Goal: Information Seeking & Learning: Learn about a topic

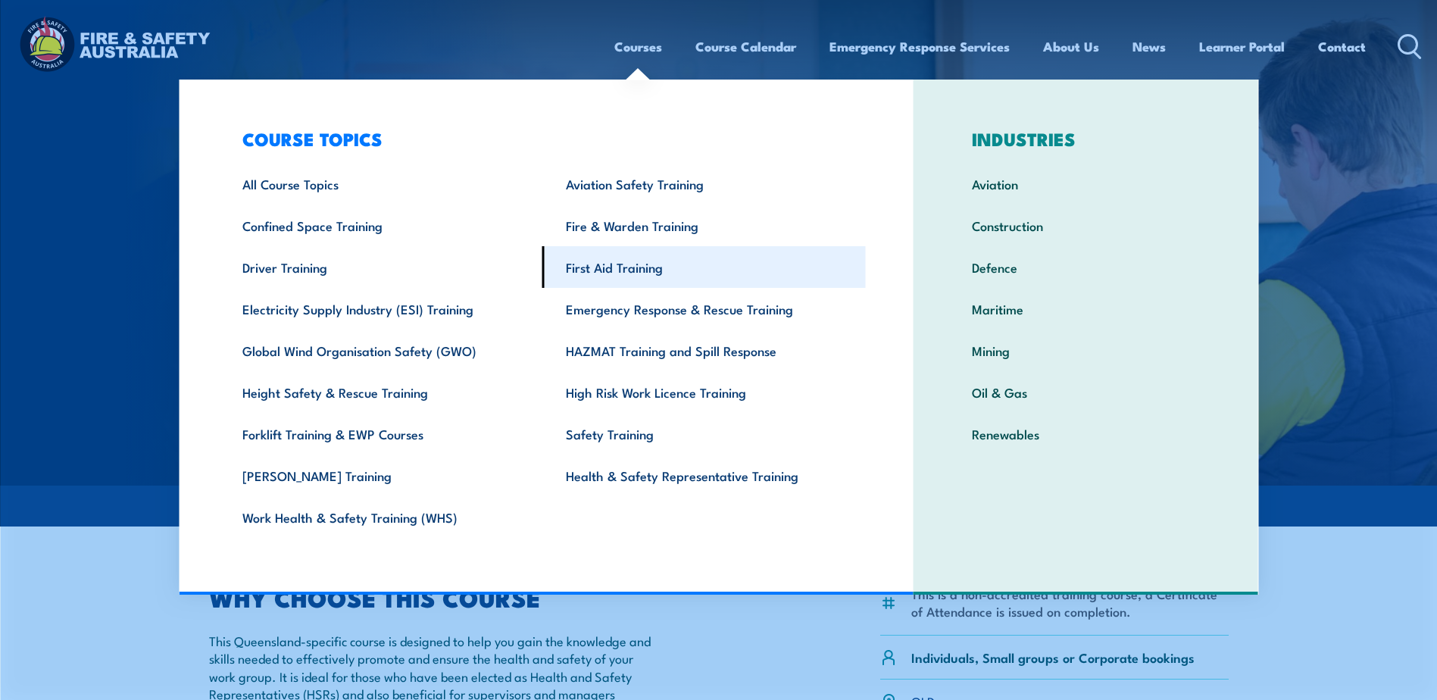
click at [623, 273] on link "First Aid Training" at bounding box center [703, 267] width 323 height 42
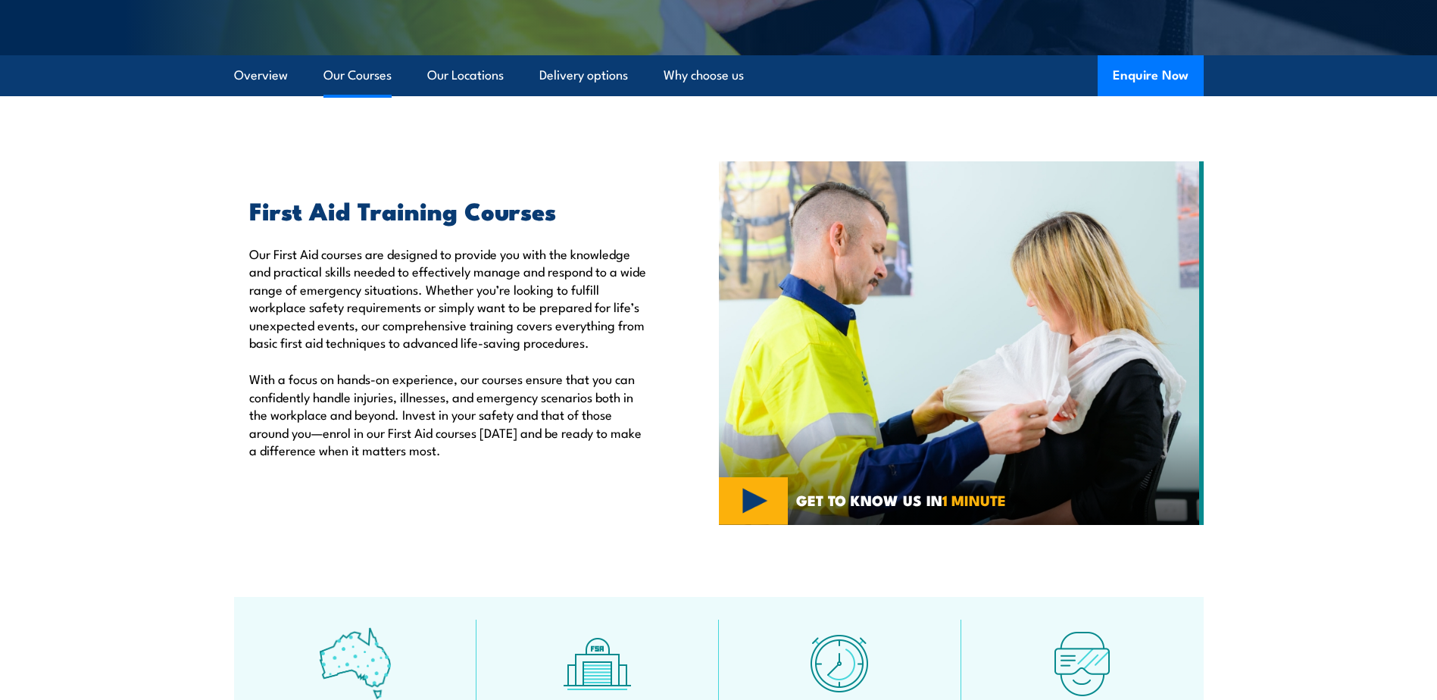
click at [376, 77] on link "Our Courses" at bounding box center [357, 75] width 68 height 40
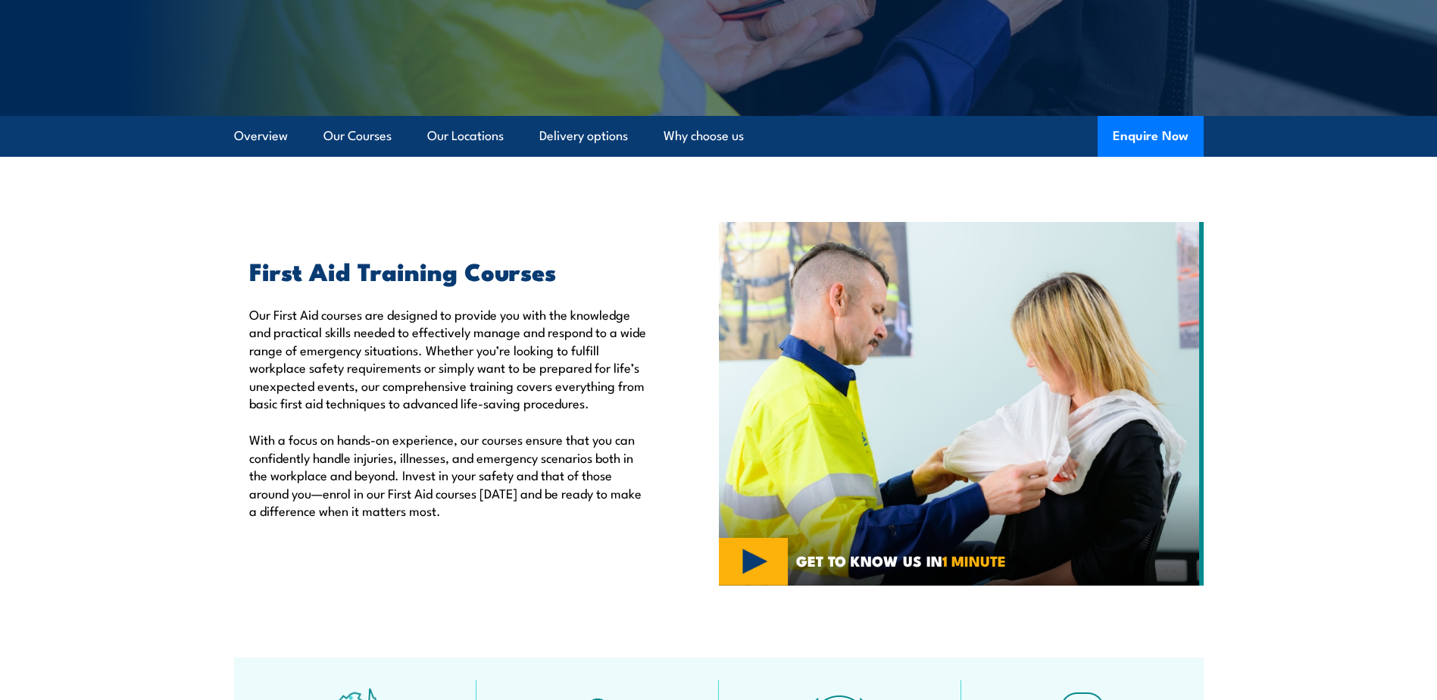
scroll to position [392, 0]
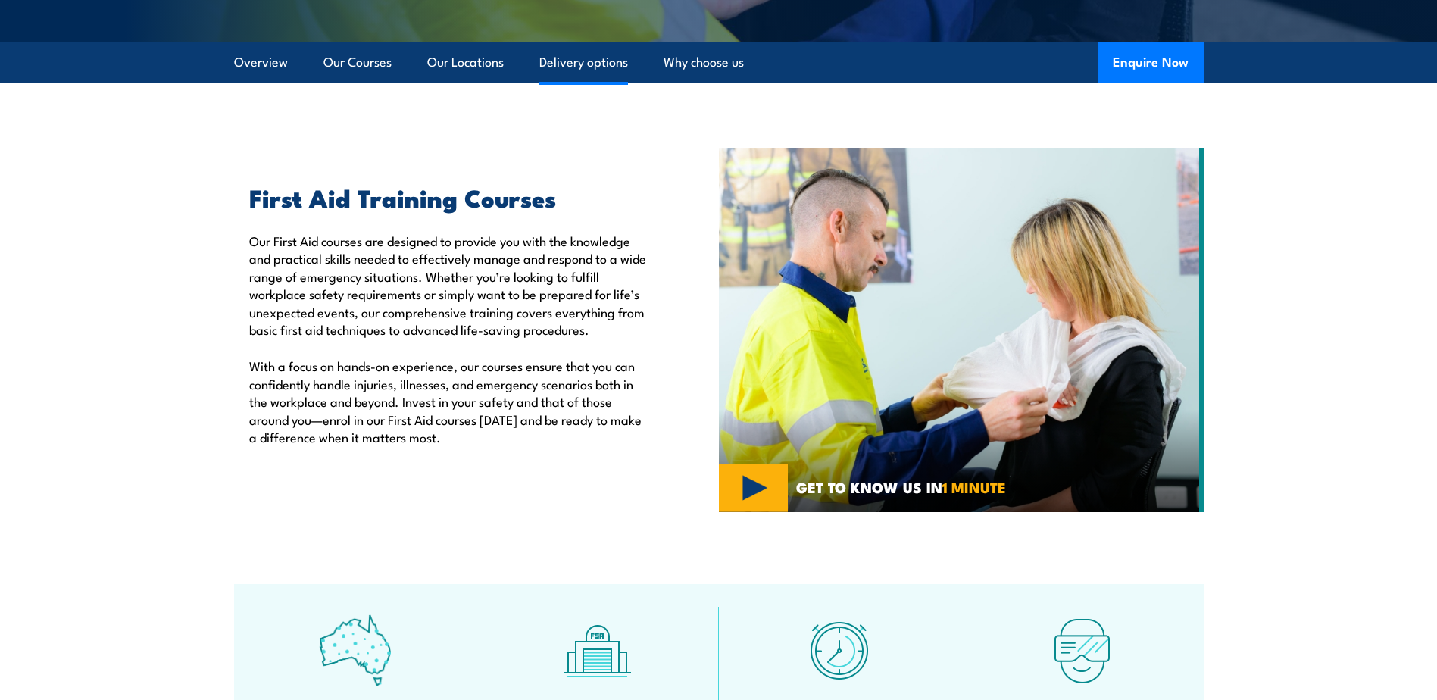
click at [601, 55] on link "Delivery options" at bounding box center [583, 62] width 89 height 40
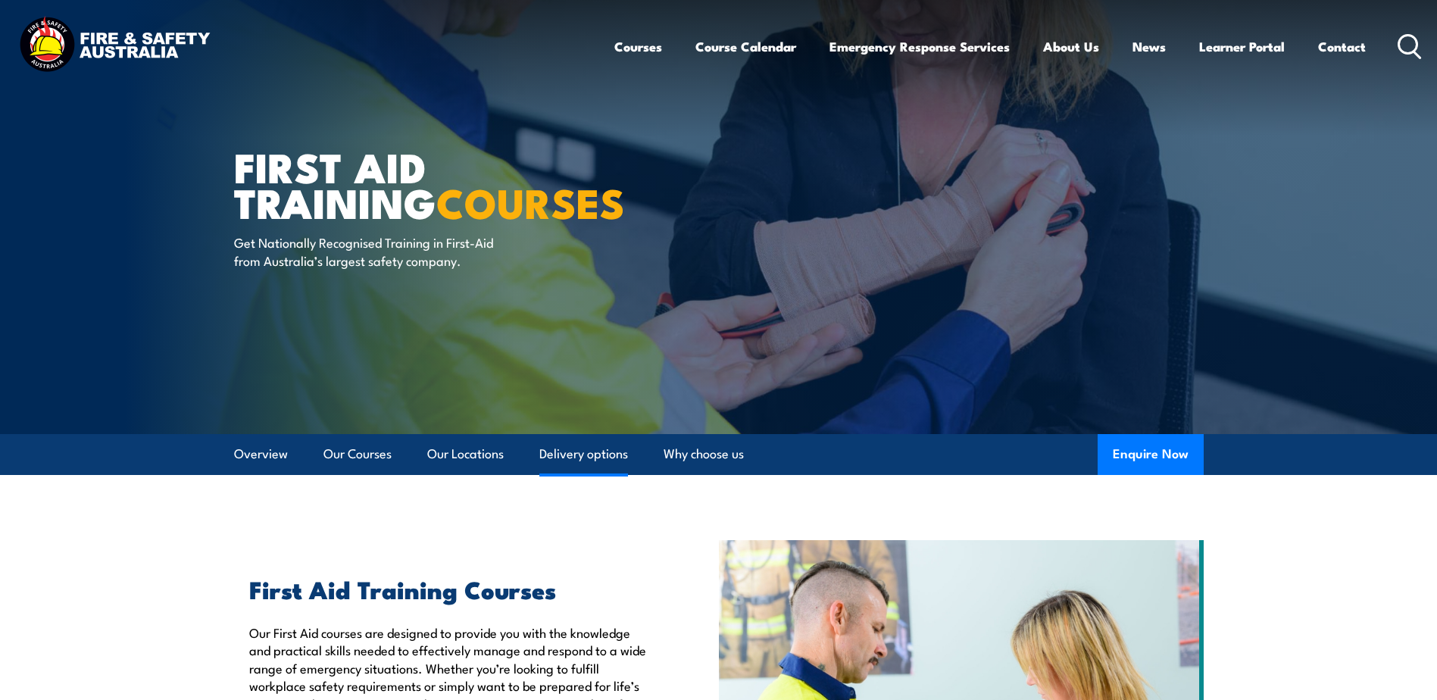
click at [608, 452] on link "Delivery options" at bounding box center [583, 454] width 89 height 40
click at [723, 449] on link "Why choose us" at bounding box center [704, 454] width 80 height 40
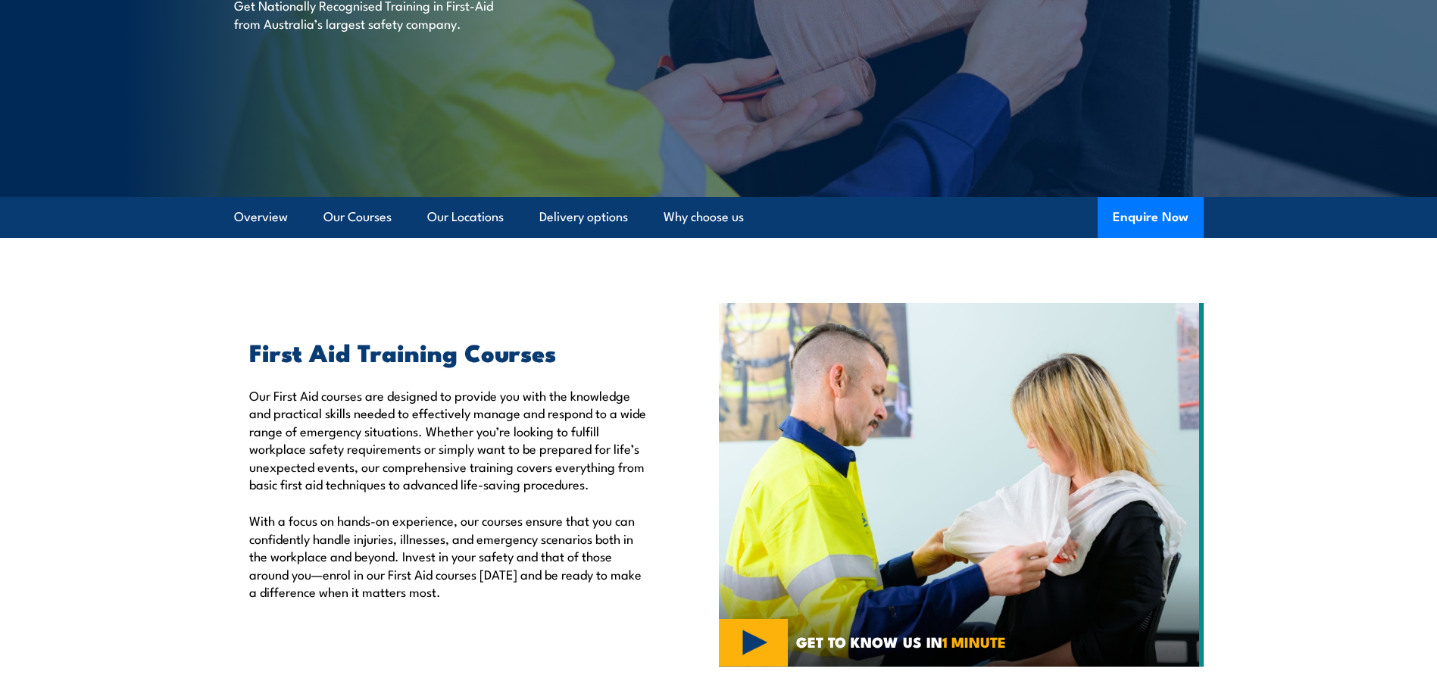
scroll to position [147, 0]
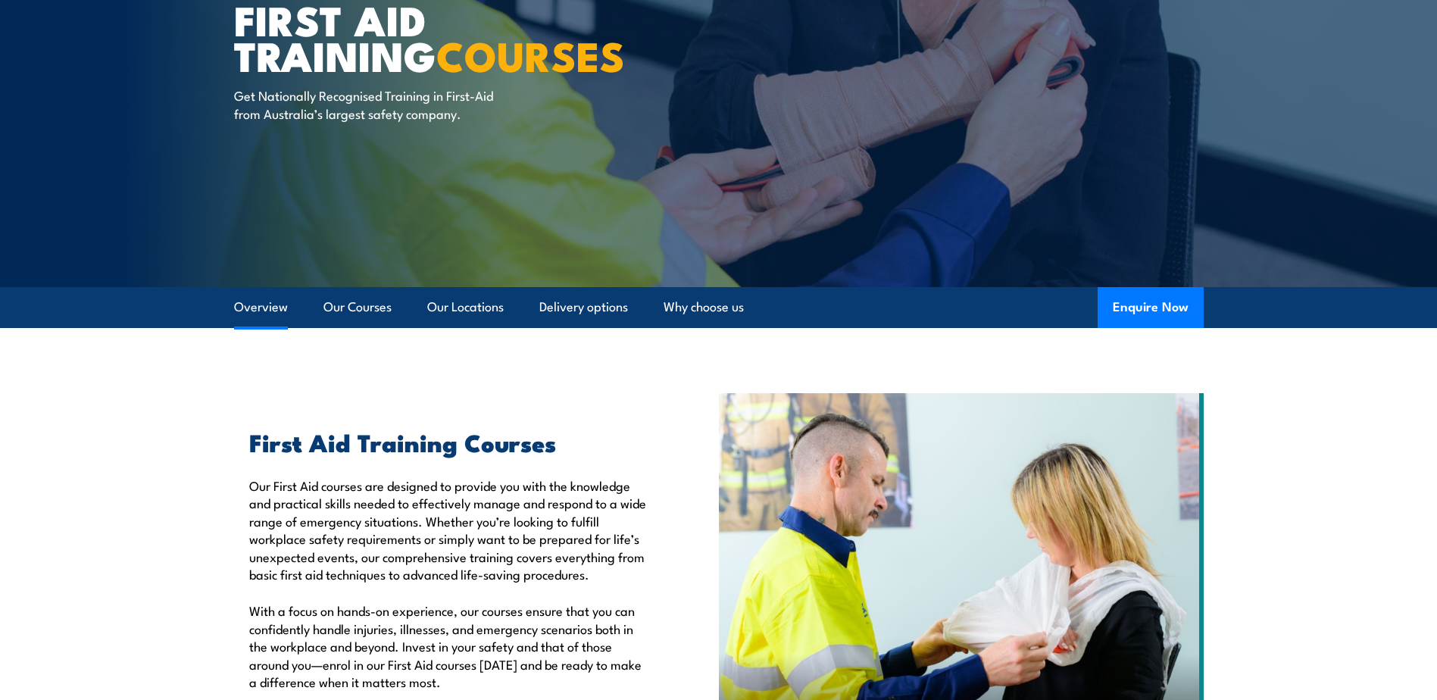
click at [261, 299] on link "Overview" at bounding box center [261, 307] width 54 height 40
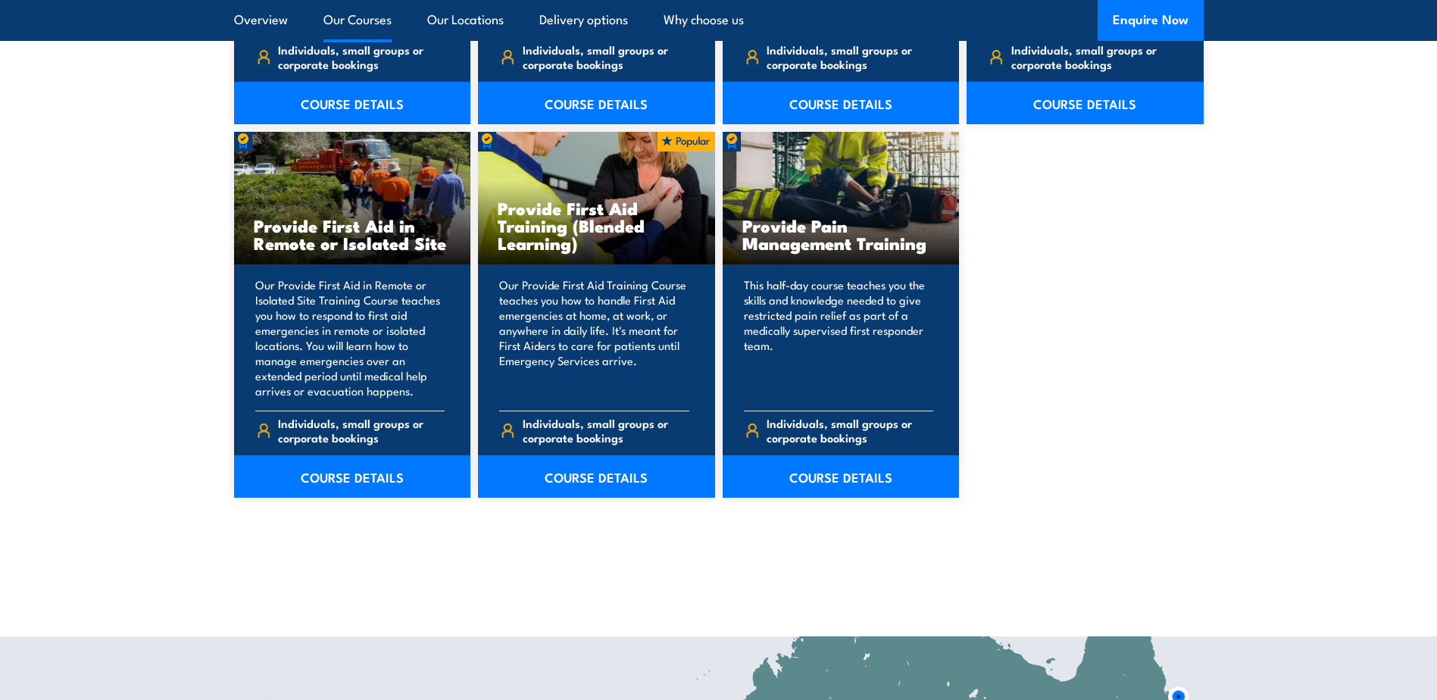
scroll to position [2426, 0]
